Goal: Task Accomplishment & Management: Use online tool/utility

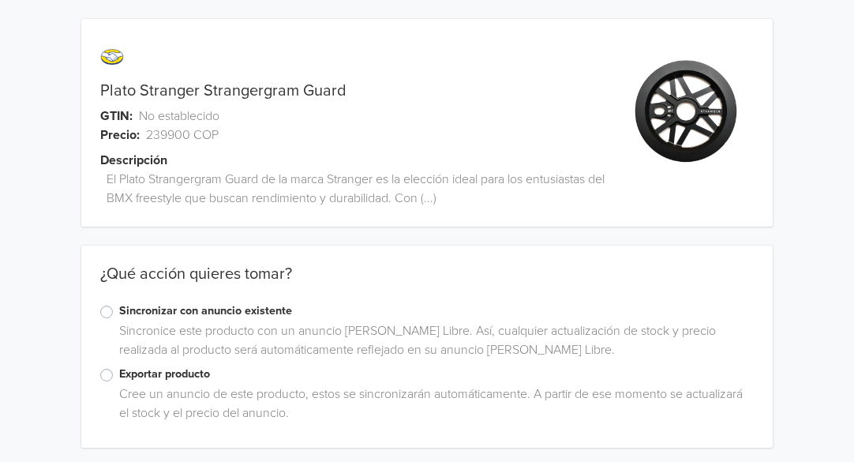
click at [119, 312] on label "Sincronizar con anuncio existente" at bounding box center [436, 310] width 635 height 17
click at [0, 0] on input "Sincronizar con anuncio existente" at bounding box center [0, 0] width 0 height 0
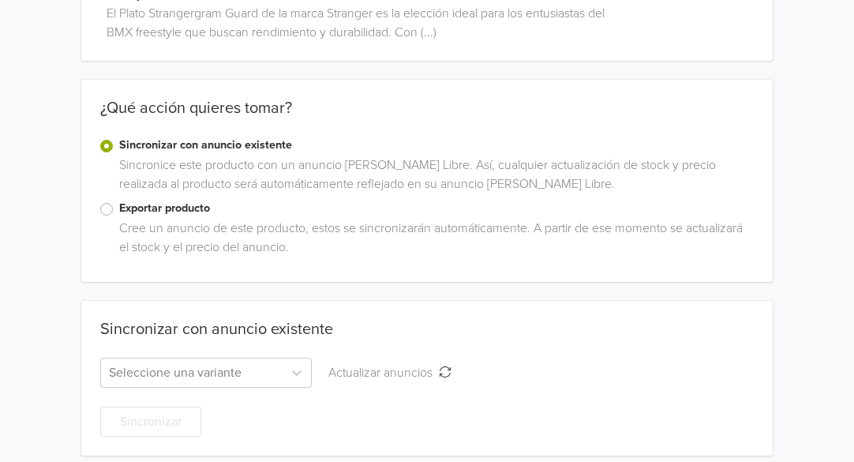
scroll to position [178, 0]
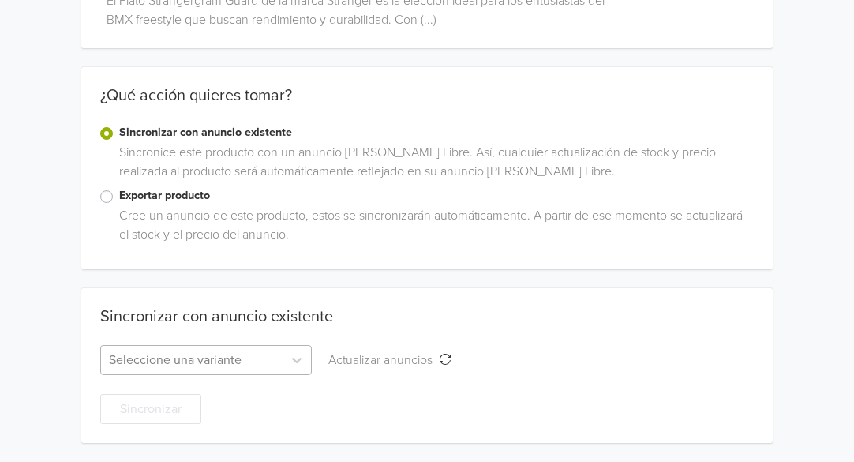
click at [248, 361] on div "Seleccione una variante" at bounding box center [205, 360] width 211 height 30
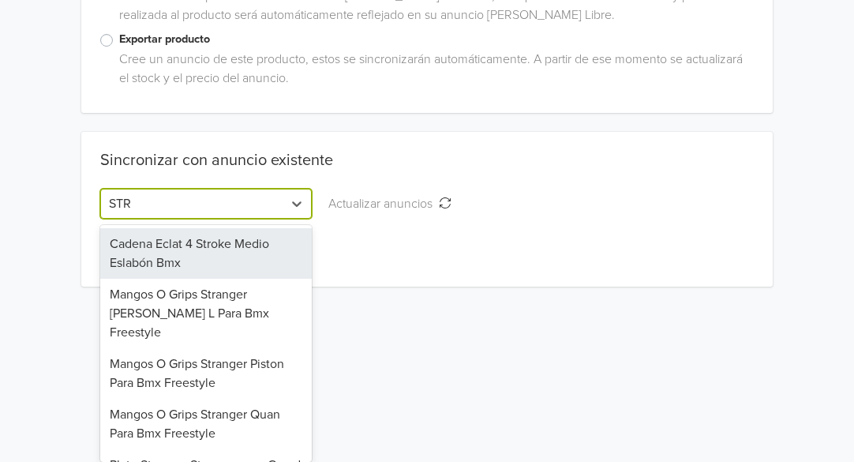
scroll to position [306, 0]
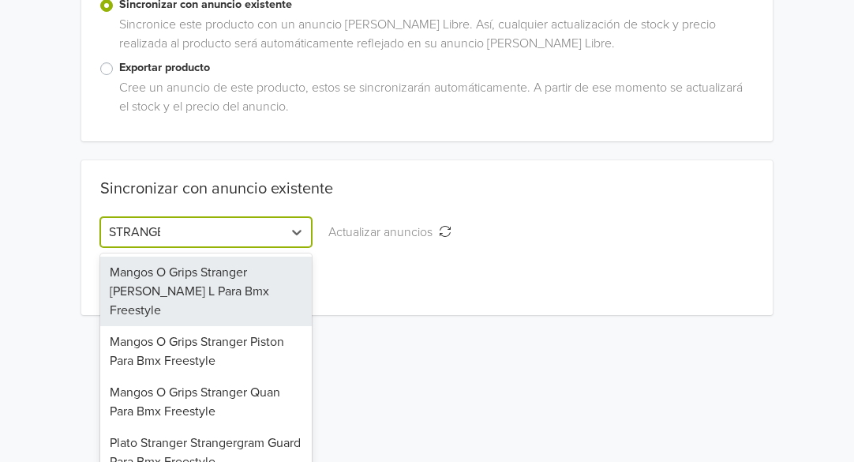
type input "STRANGER"
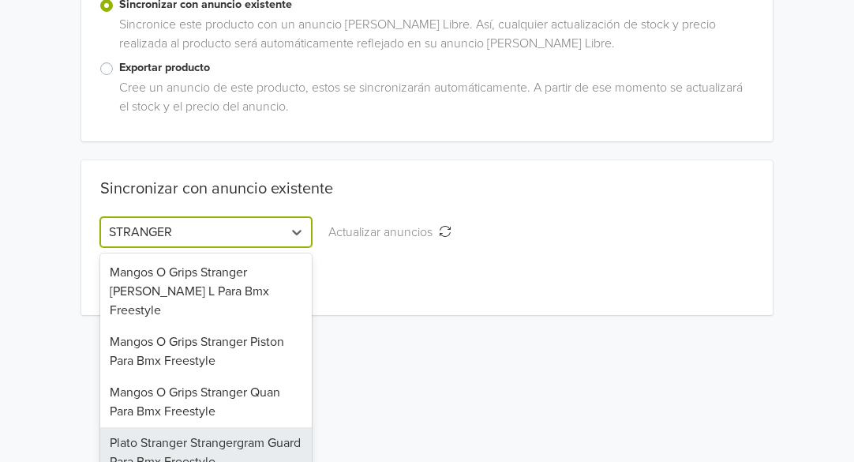
click at [235, 431] on div "Plato Stranger Strangergram Guard Para Bmx Freestyle" at bounding box center [205, 452] width 211 height 50
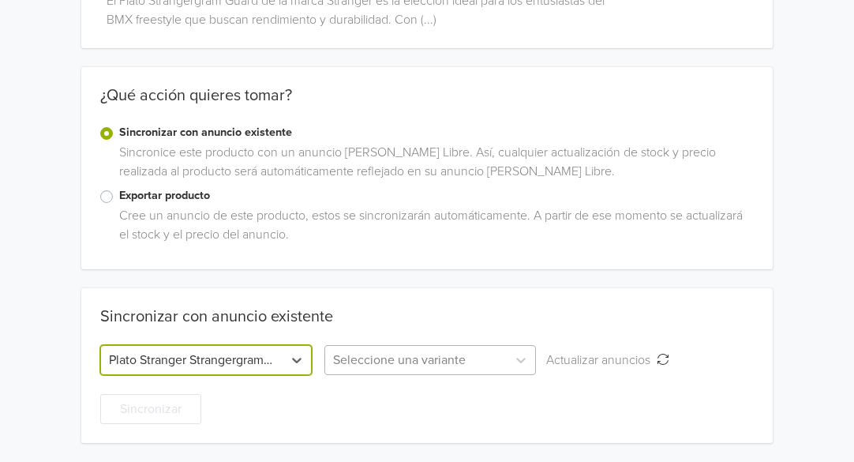
click at [443, 367] on div at bounding box center [416, 360] width 166 height 22
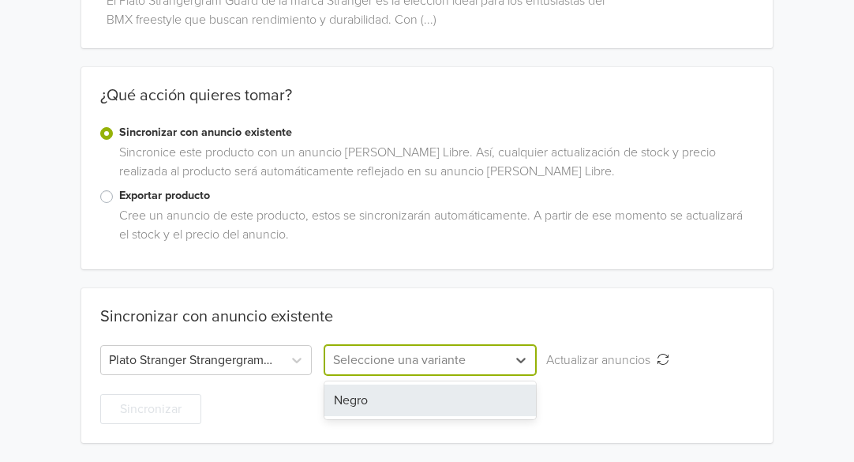
click at [428, 401] on div "Negro" at bounding box center [429, 400] width 211 height 32
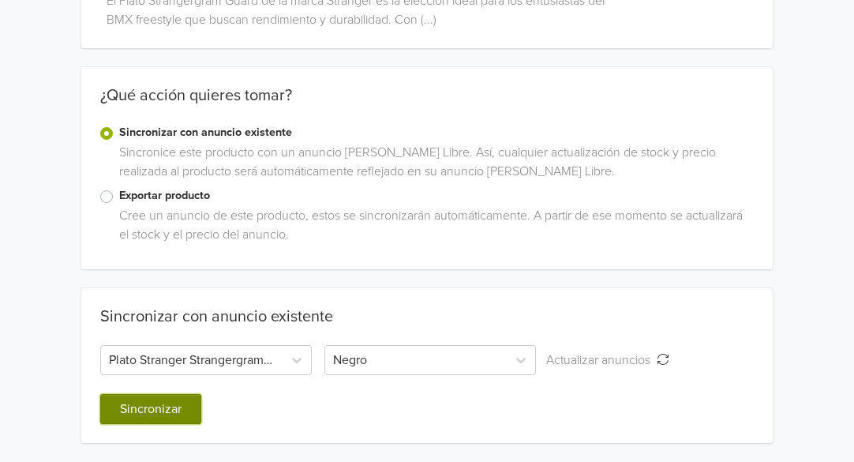
click at [160, 402] on button "Sincronizar" at bounding box center [150, 409] width 101 height 30
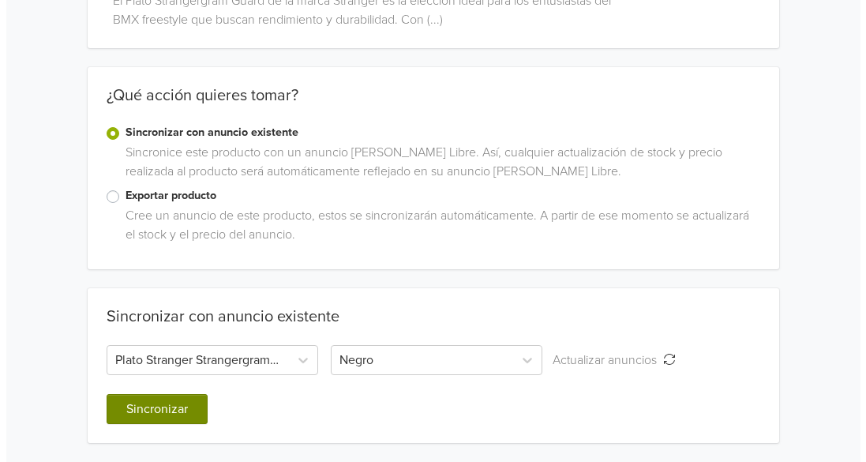
scroll to position [0, 0]
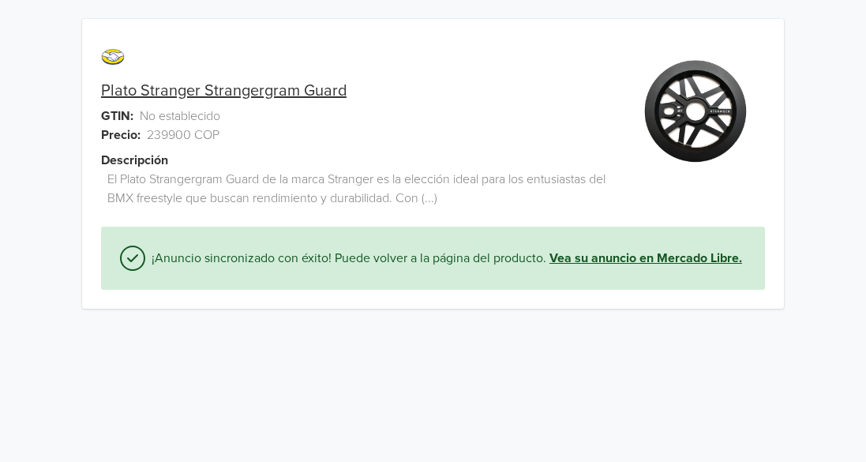
click at [595, 262] on link "Vea su anuncio en Mercado Libre." at bounding box center [645, 258] width 193 height 19
